Goal: Task Accomplishment & Management: Manage account settings

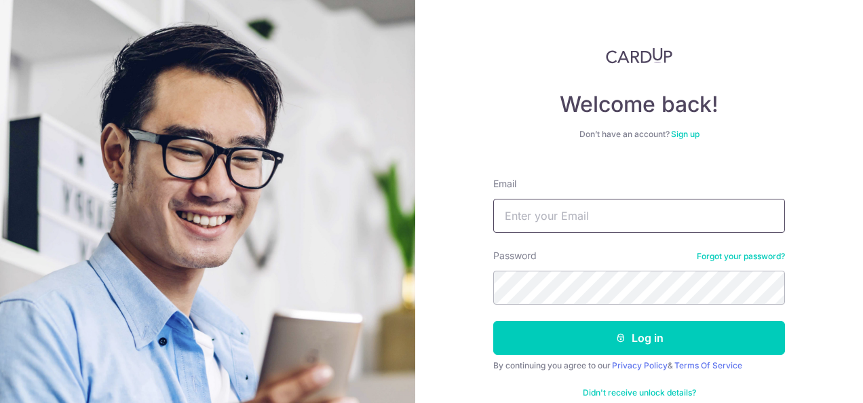
click at [525, 217] on input "Email" at bounding box center [639, 216] width 292 height 34
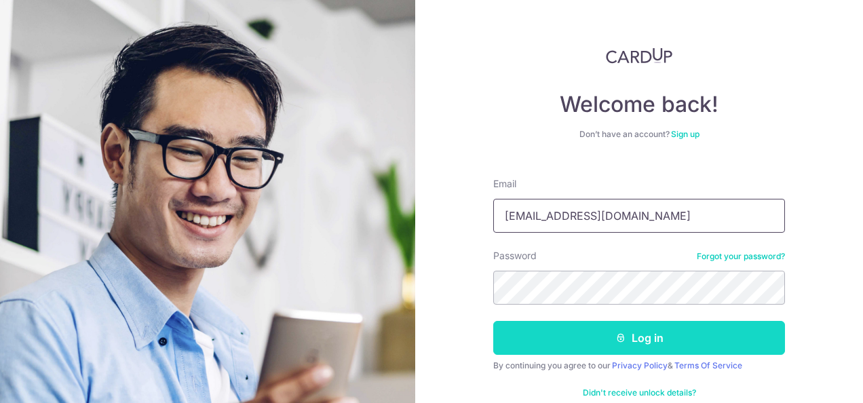
type input "[EMAIL_ADDRESS][DOMAIN_NAME]"
click at [572, 343] on button "Log in" at bounding box center [639, 338] width 292 height 34
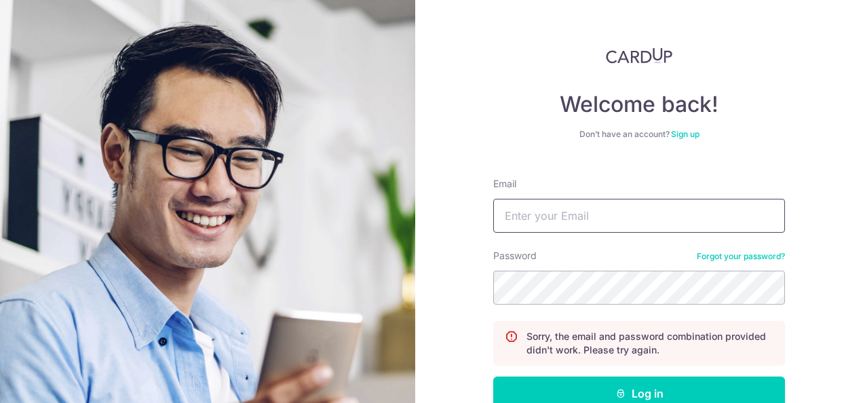
click at [577, 210] on input "Email" at bounding box center [639, 216] width 292 height 34
type input "[EMAIL_ADDRESS][DOMAIN_NAME]"
click at [493, 377] on button "Log in" at bounding box center [639, 394] width 292 height 34
click at [701, 258] on link "Forgot your password?" at bounding box center [741, 256] width 88 height 11
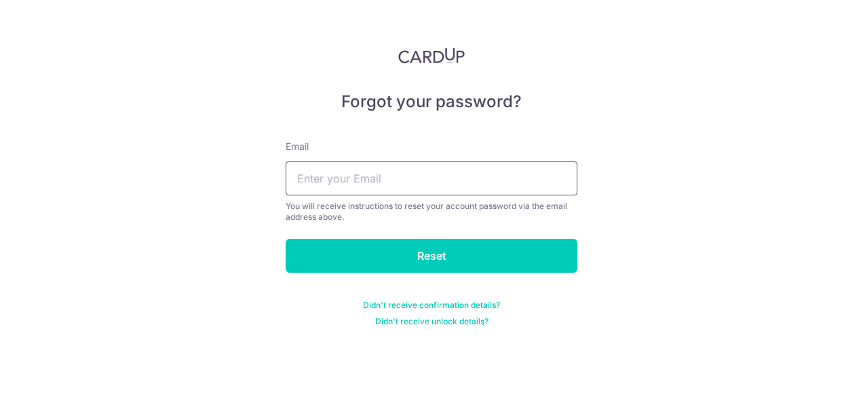
click at [510, 176] on input "text" at bounding box center [432, 179] width 292 height 34
type input "[EMAIL_ADDRESS][DOMAIN_NAME]"
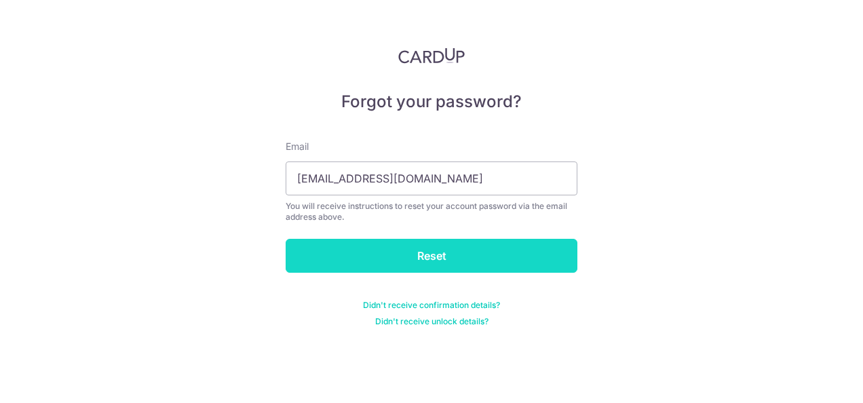
click at [473, 267] on input "Reset" at bounding box center [432, 256] width 292 height 34
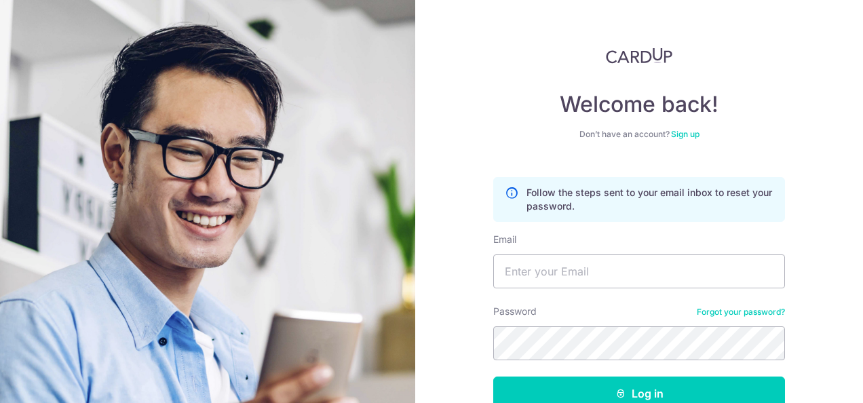
click at [487, 119] on div "Welcome back! Don’t have an account? Sign up Follow the steps sent to your emai…" at bounding box center [639, 201] width 448 height 403
click at [516, 261] on input "Email" at bounding box center [639, 272] width 292 height 34
type input "[EMAIL_ADDRESS][DOMAIN_NAME]"
click at [493, 377] on button "Log in" at bounding box center [639, 394] width 292 height 34
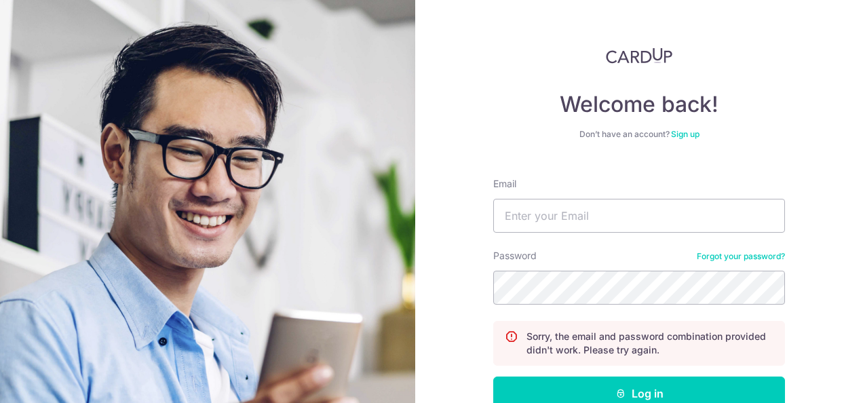
click at [709, 258] on link "Forgot your password?" at bounding box center [741, 256] width 88 height 11
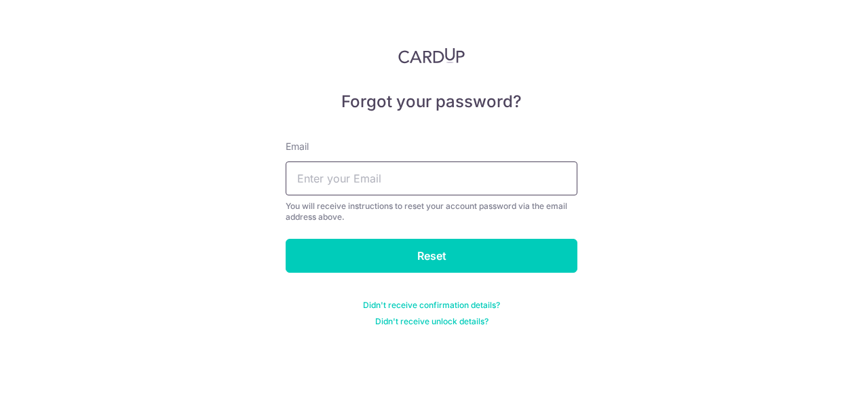
click at [469, 167] on input "text" at bounding box center [432, 179] width 292 height 34
type input "[EMAIL_ADDRESS][DOMAIN_NAME]"
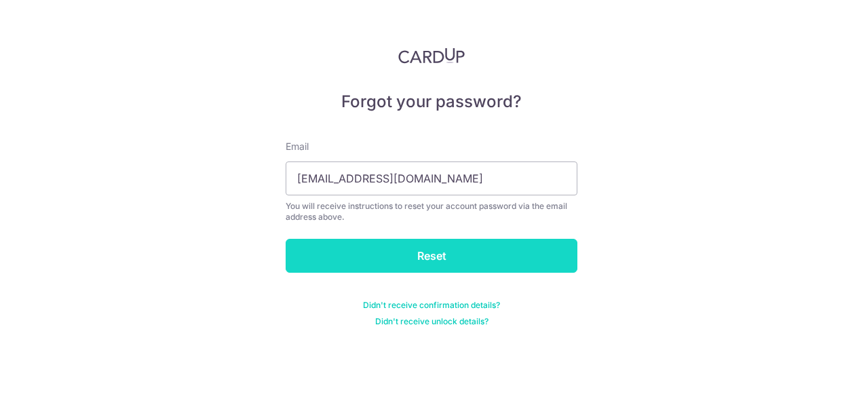
click at [452, 252] on input "Reset" at bounding box center [432, 256] width 292 height 34
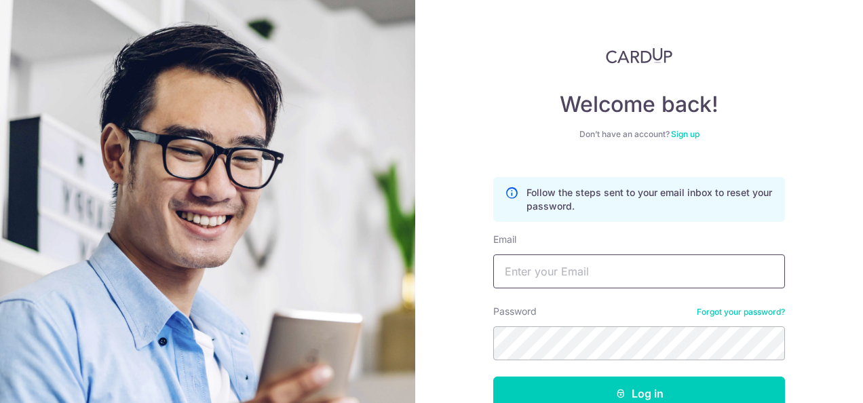
click at [551, 284] on input "Email" at bounding box center [639, 272] width 292 height 34
type input "[EMAIL_ADDRESS][DOMAIN_NAME]"
